Goal: Book appointment/travel/reservation

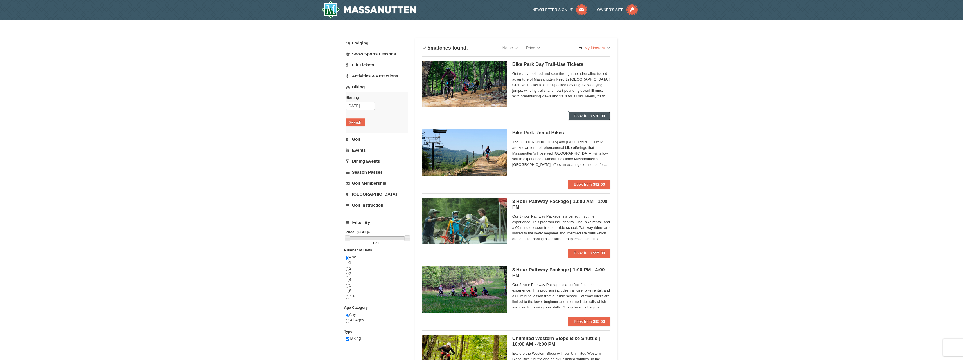
click at [584, 115] on span "Book from" at bounding box center [583, 116] width 18 height 4
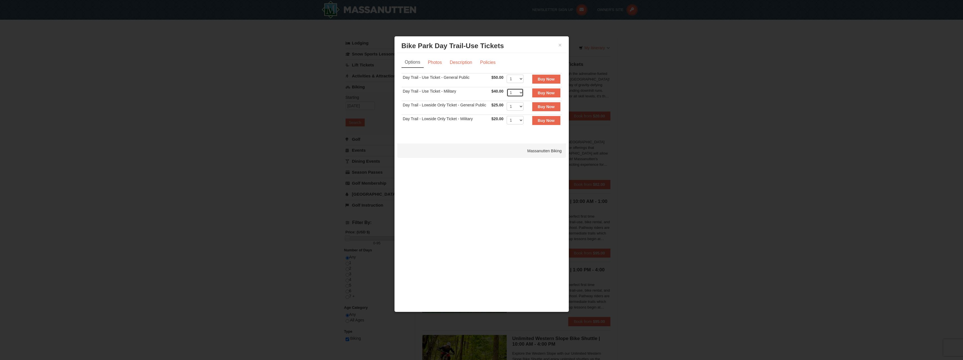
click at [519, 93] on select "1 2 3 4 5 6 7 8 9 10 11 12 13 14 15 16 17 18 19 20 21 22" at bounding box center [515, 92] width 17 height 8
select select "2"
click at [507, 88] on select "1 2 3 4 5 6 7 8 9 10 11 12 13 14 15 16 17 18 19 20 21 22" at bounding box center [515, 92] width 17 height 8
click at [435, 57] on link "Photos" at bounding box center [434, 62] width 21 height 11
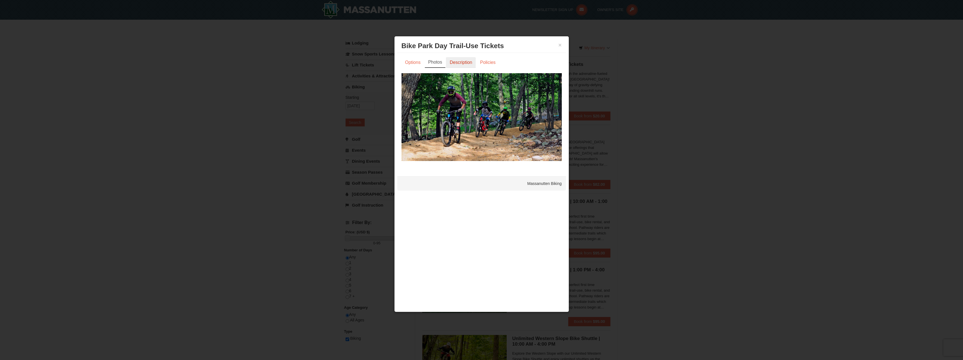
click at [465, 64] on link "Description" at bounding box center [461, 62] width 30 height 11
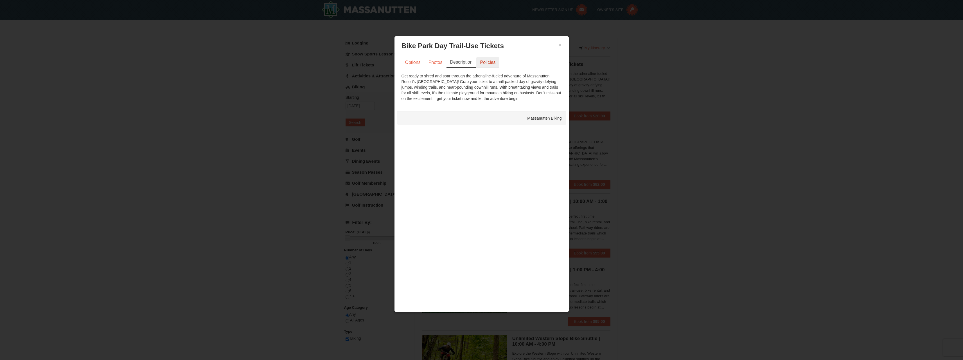
click at [493, 67] on link "Policies" at bounding box center [487, 62] width 23 height 11
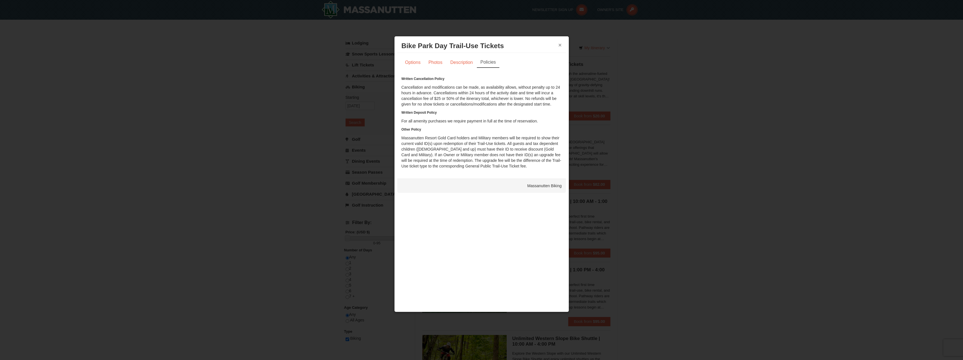
click at [561, 44] on button "×" at bounding box center [559, 45] width 3 height 6
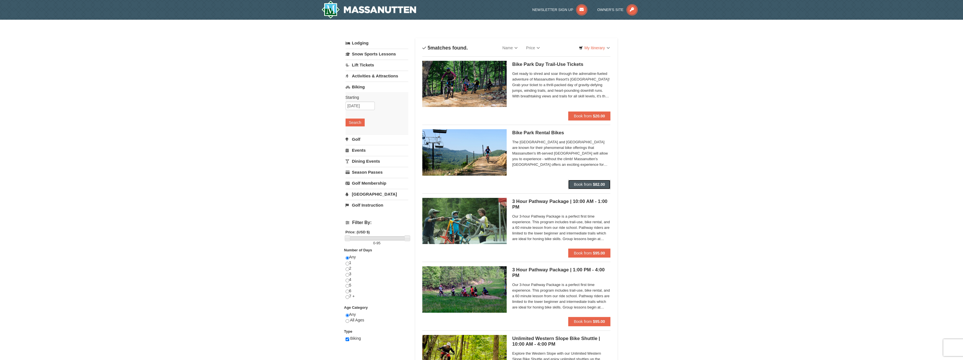
click at [593, 183] on strong "$82.00" at bounding box center [599, 184] width 12 height 4
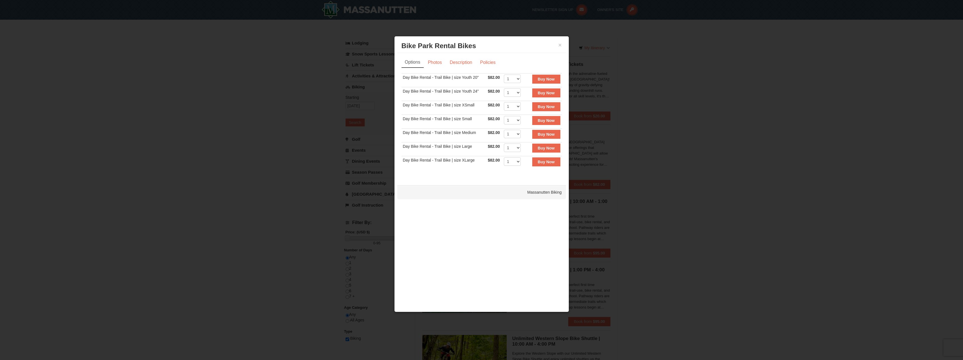
click at [767, 143] on div at bounding box center [481, 180] width 963 height 360
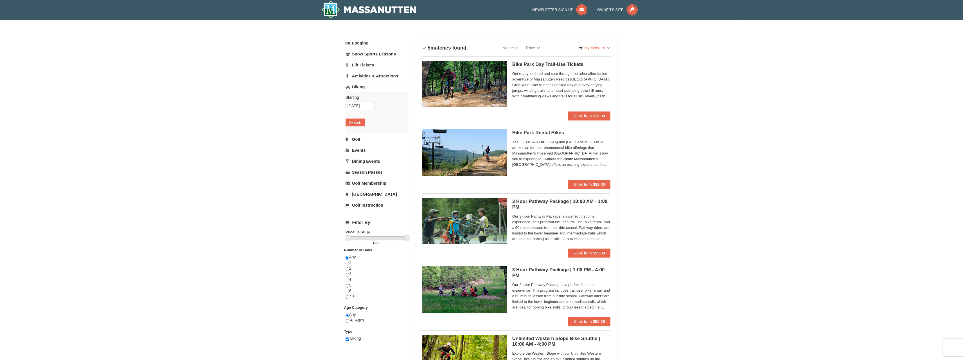
click at [481, 85] on img at bounding box center [464, 84] width 84 height 46
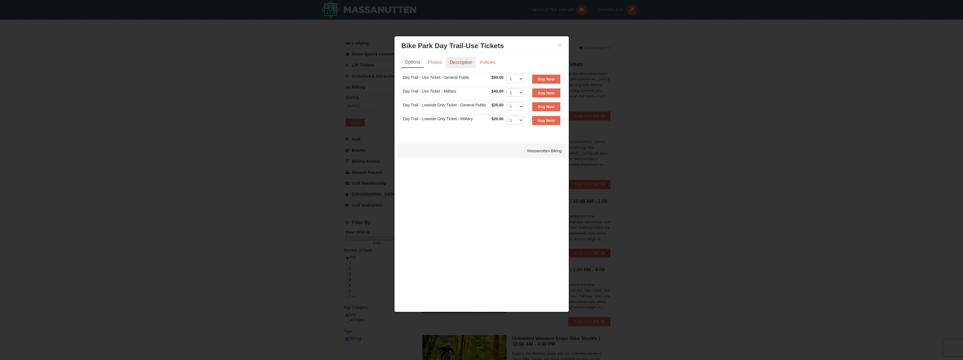
click at [458, 66] on link "Description" at bounding box center [461, 62] width 30 height 11
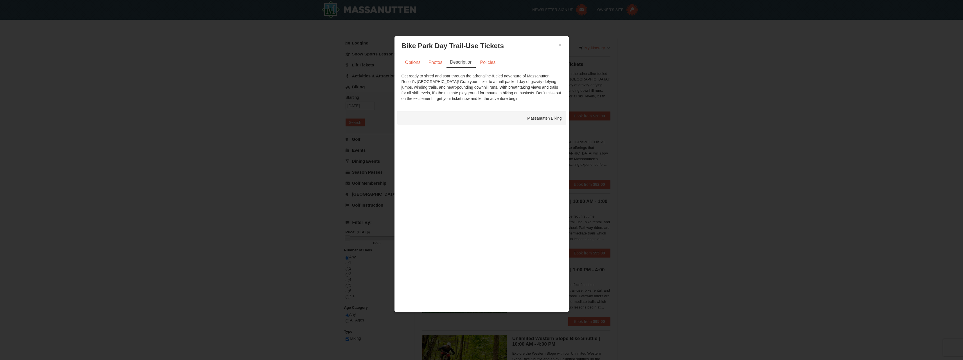
click at [792, 134] on div at bounding box center [481, 180] width 963 height 360
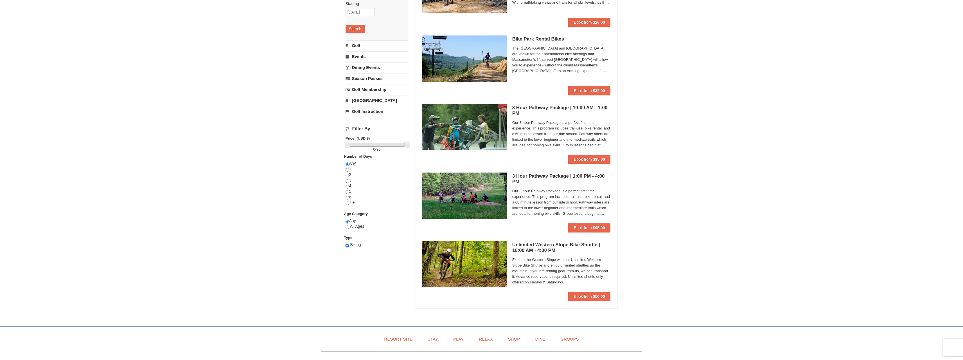
scroll to position [103, 0]
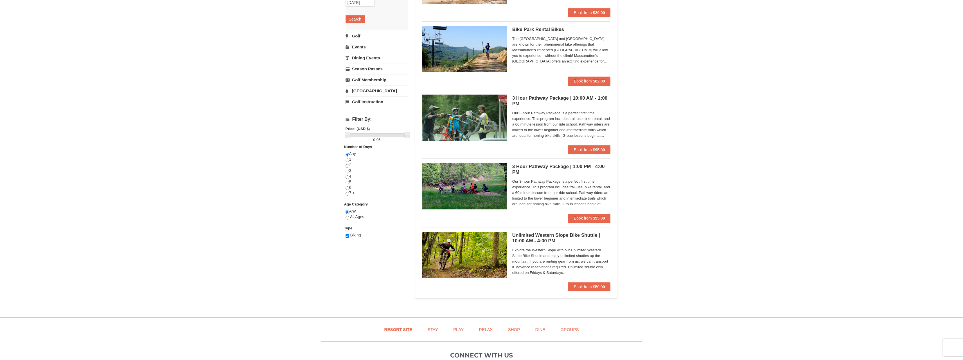
click at [459, 123] on img at bounding box center [464, 117] width 84 height 46
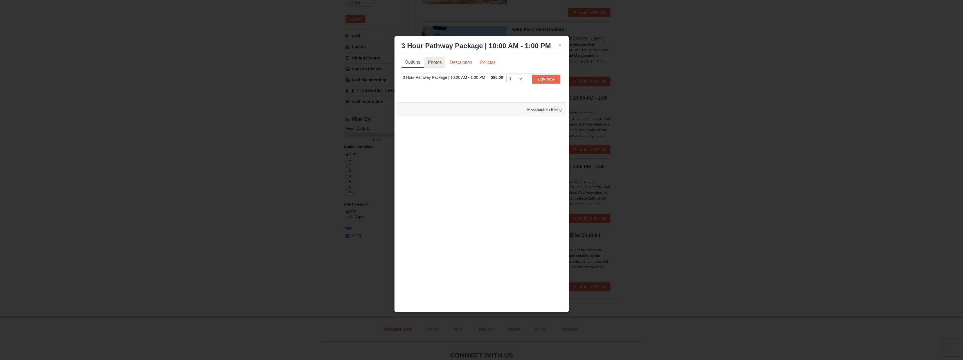
click at [433, 59] on link "Photos" at bounding box center [434, 62] width 21 height 11
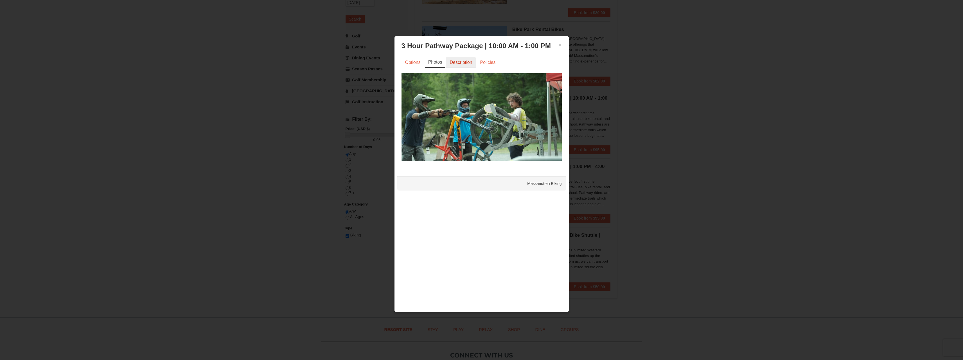
click at [460, 63] on link "Description" at bounding box center [461, 62] width 30 height 11
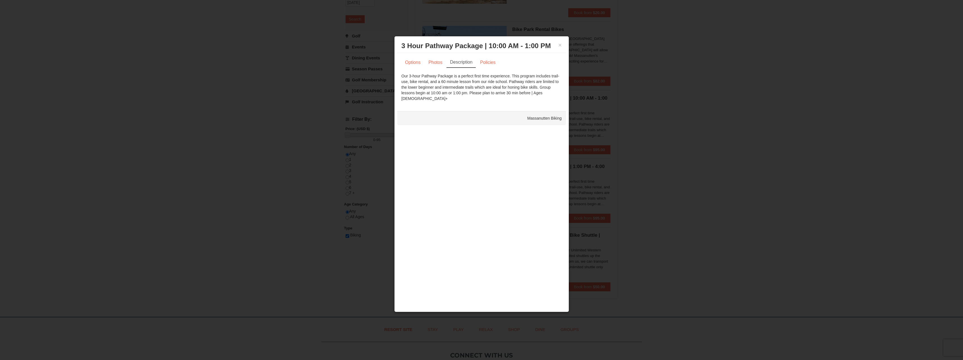
click at [562, 46] on div "× 3 Hour Pathway Package | 10:00 AM - 1:00 PM Massanutten Biking" at bounding box center [481, 46] width 169 height 14
click at [558, 46] on button "×" at bounding box center [559, 45] width 3 height 6
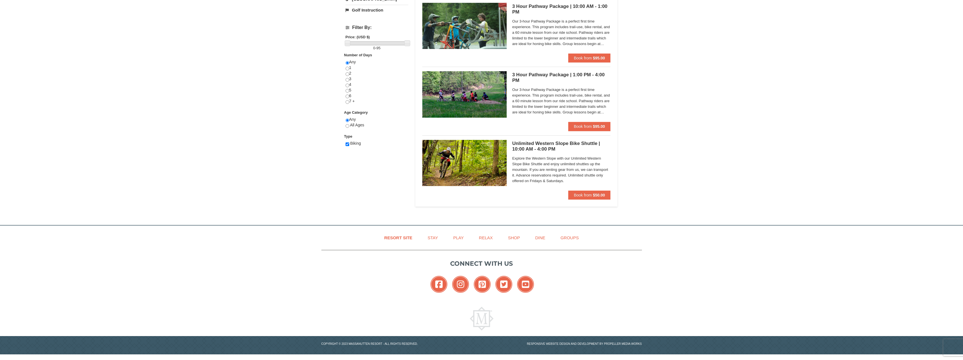
scroll to position [0, 0]
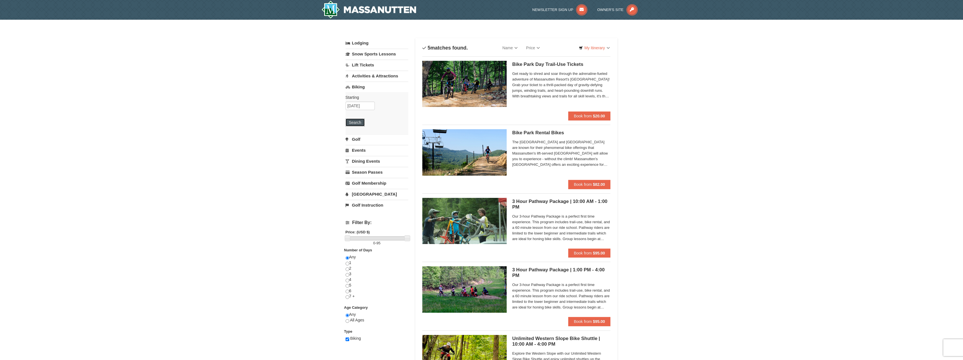
click at [356, 121] on button "Search" at bounding box center [355, 122] width 19 height 8
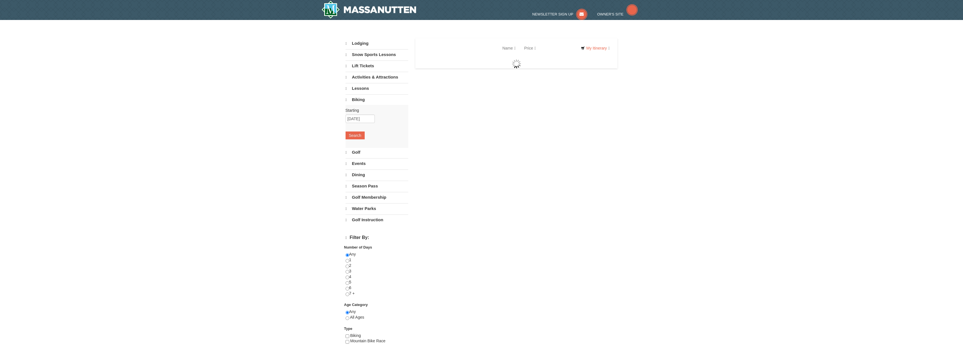
select select "9"
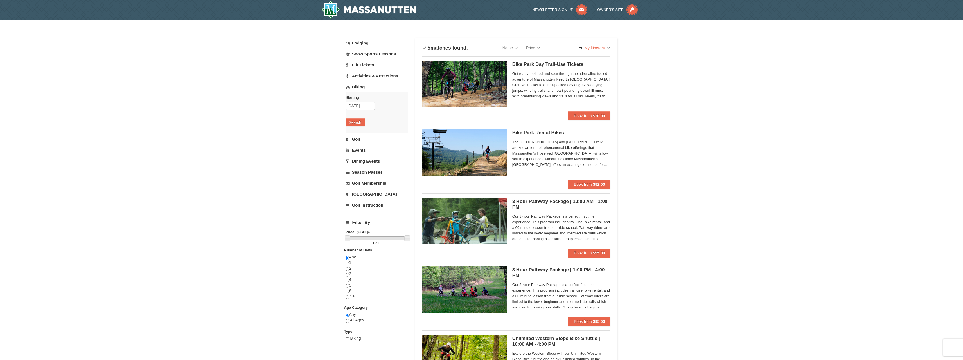
click at [364, 61] on link "Lift Tickets" at bounding box center [377, 65] width 63 height 10
click at [359, 94] on button "Search" at bounding box center [355, 95] width 19 height 8
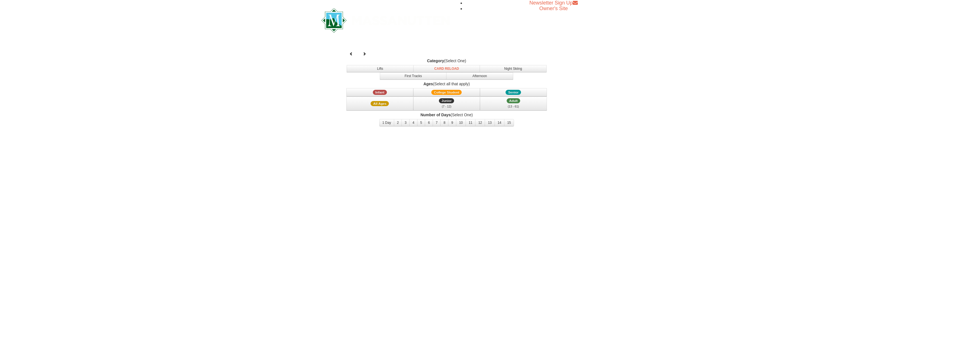
select select "9"
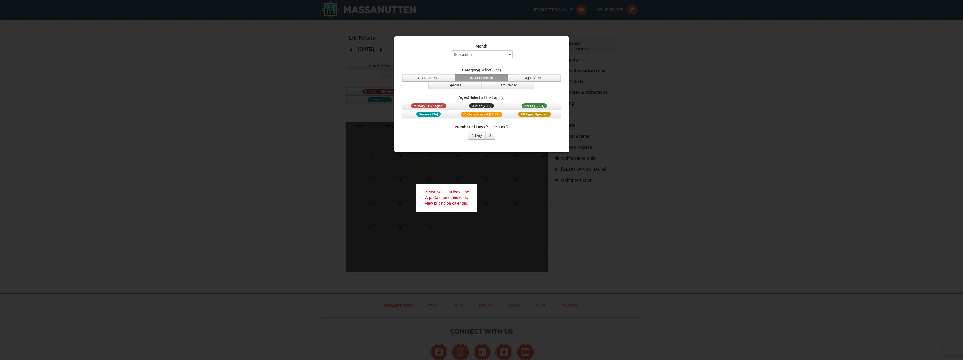
click at [782, 132] on div at bounding box center [481, 180] width 963 height 360
click at [276, 157] on div at bounding box center [481, 180] width 963 height 360
click at [695, 58] on div at bounding box center [481, 180] width 963 height 360
drag, startPoint x: 325, startPoint y: 52, endPoint x: 343, endPoint y: 1, distance: 54.2
click at [326, 50] on div at bounding box center [481, 180] width 963 height 360
